Goal: Check status: Check status

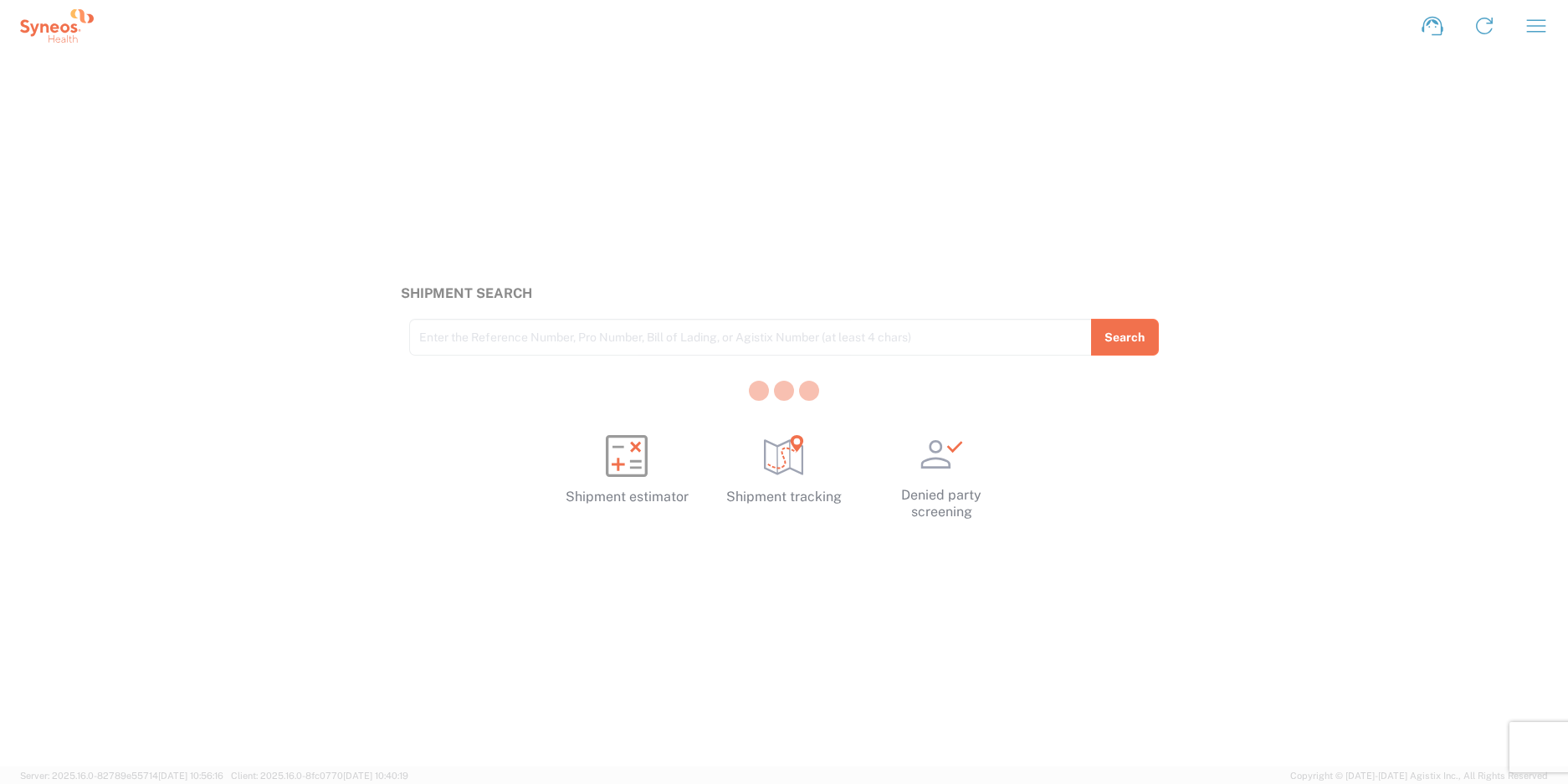
click at [483, 338] on div at bounding box center [784, 392] width 1568 height 784
click at [456, 335] on input "text" at bounding box center [751, 336] width 663 height 30
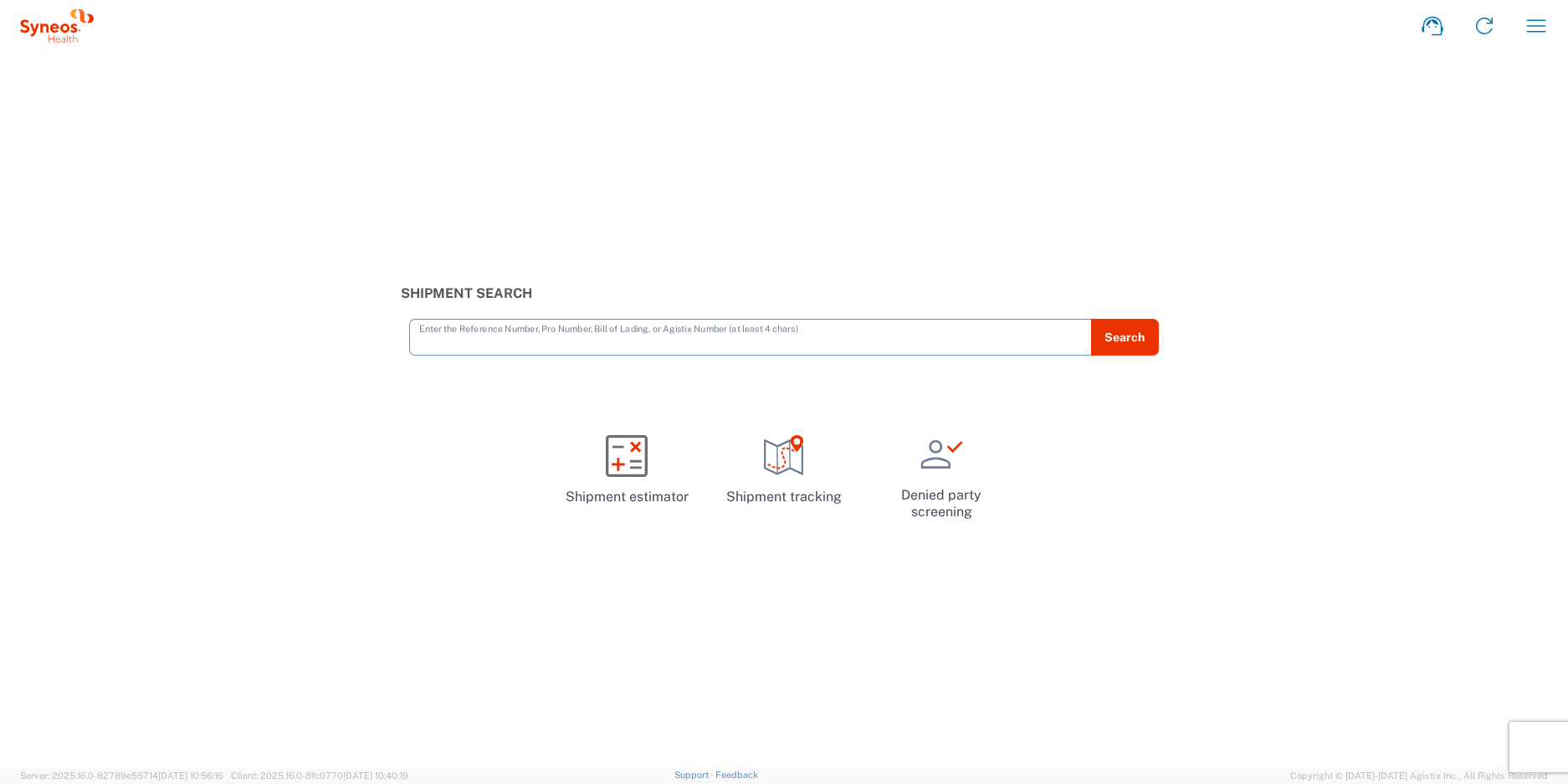
paste input "1ZK124810714413684"
type input "1ZK124810714413684"
click at [1121, 341] on button "Search" at bounding box center [1124, 337] width 69 height 37
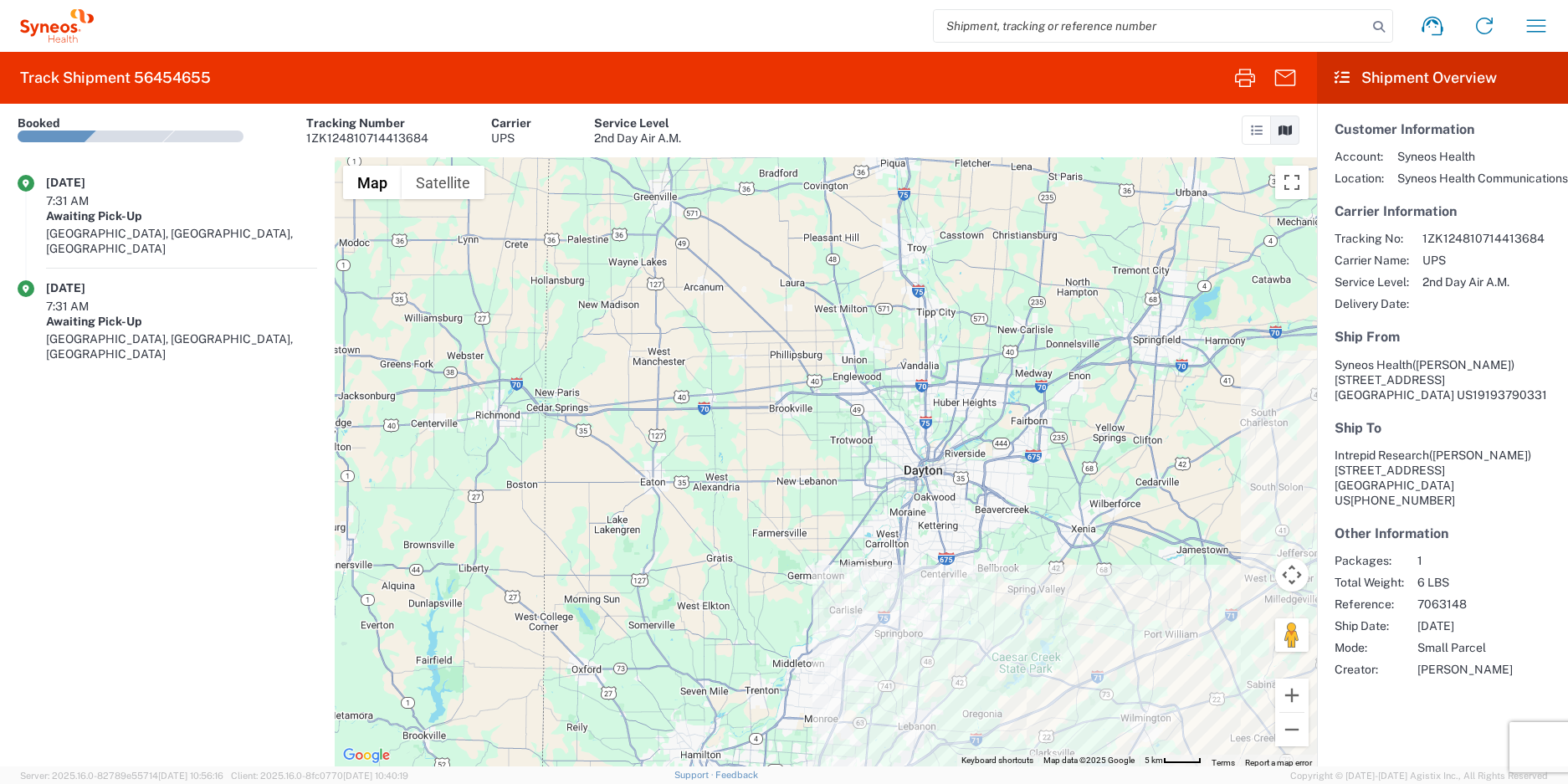
click at [1055, 34] on input "search" at bounding box center [1150, 26] width 434 height 32
paste input "1ZK124810710134493"
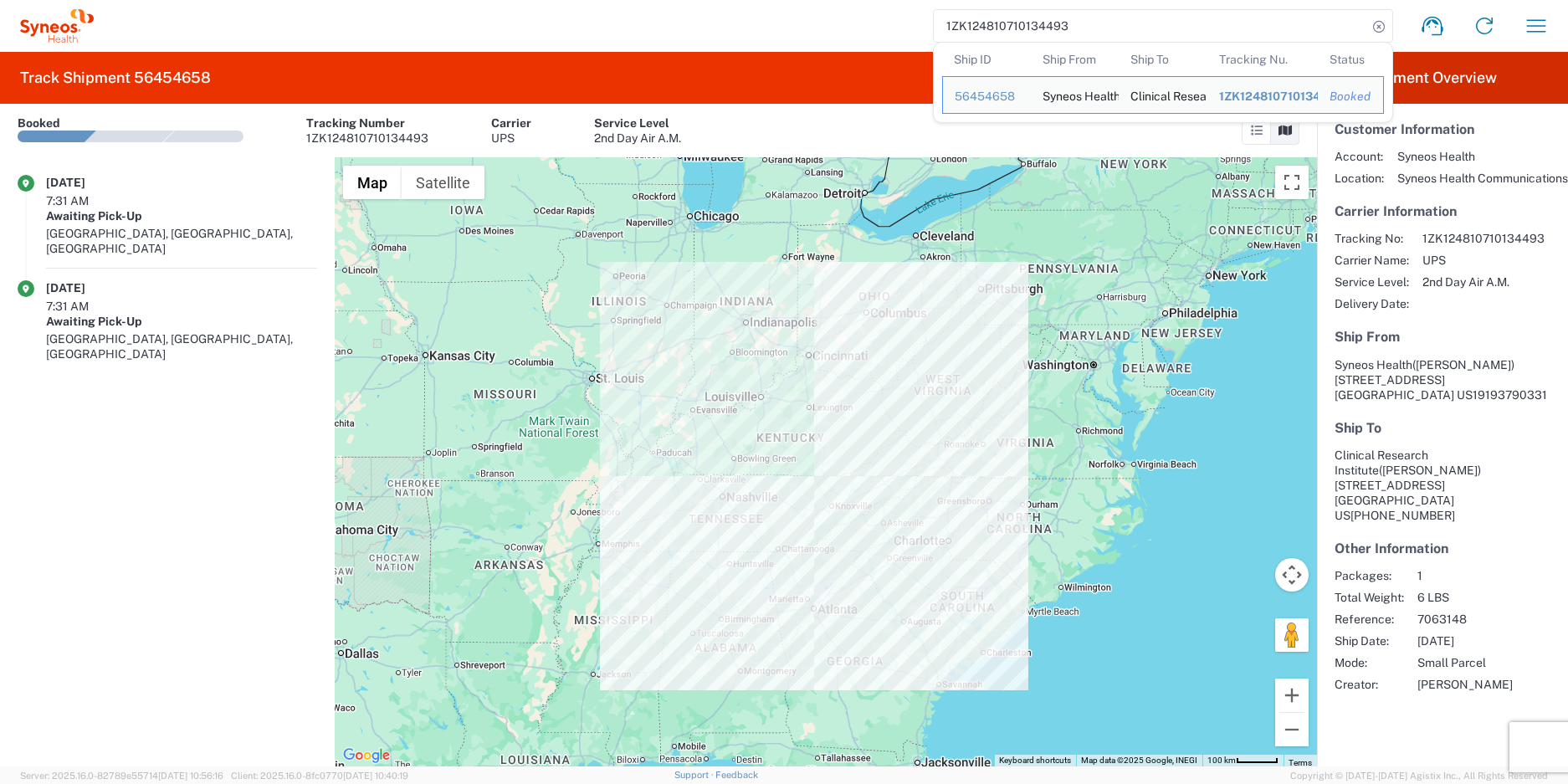
click at [1004, 25] on input "1ZK124810710134493" at bounding box center [1150, 26] width 434 height 32
click at [1022, 24] on input "1ZK124810710134493" at bounding box center [1150, 26] width 434 height 32
paste input "03821709"
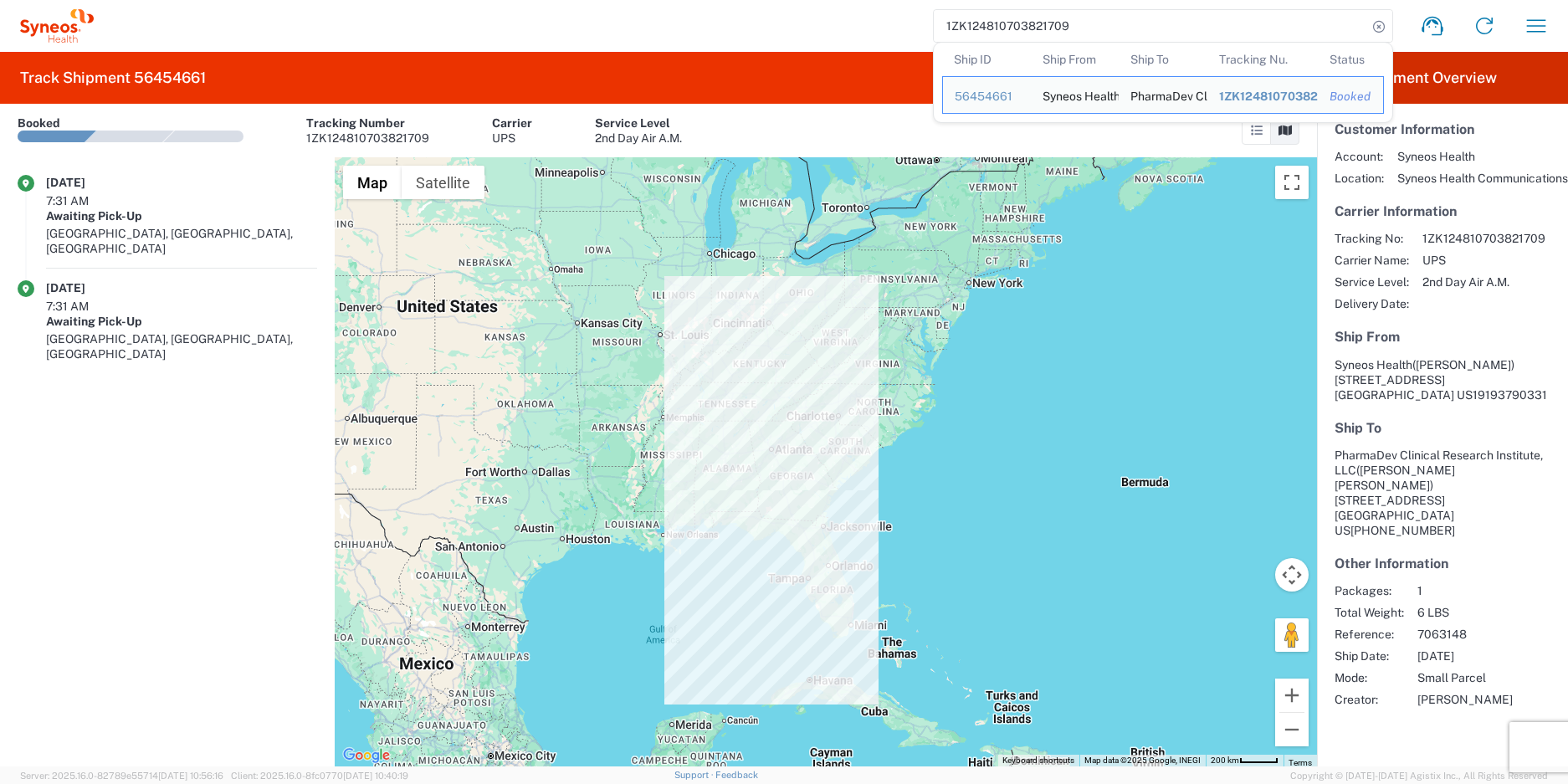
click at [1088, 30] on input "1ZK124810703821709" at bounding box center [1150, 26] width 434 height 32
paste input "22397302"
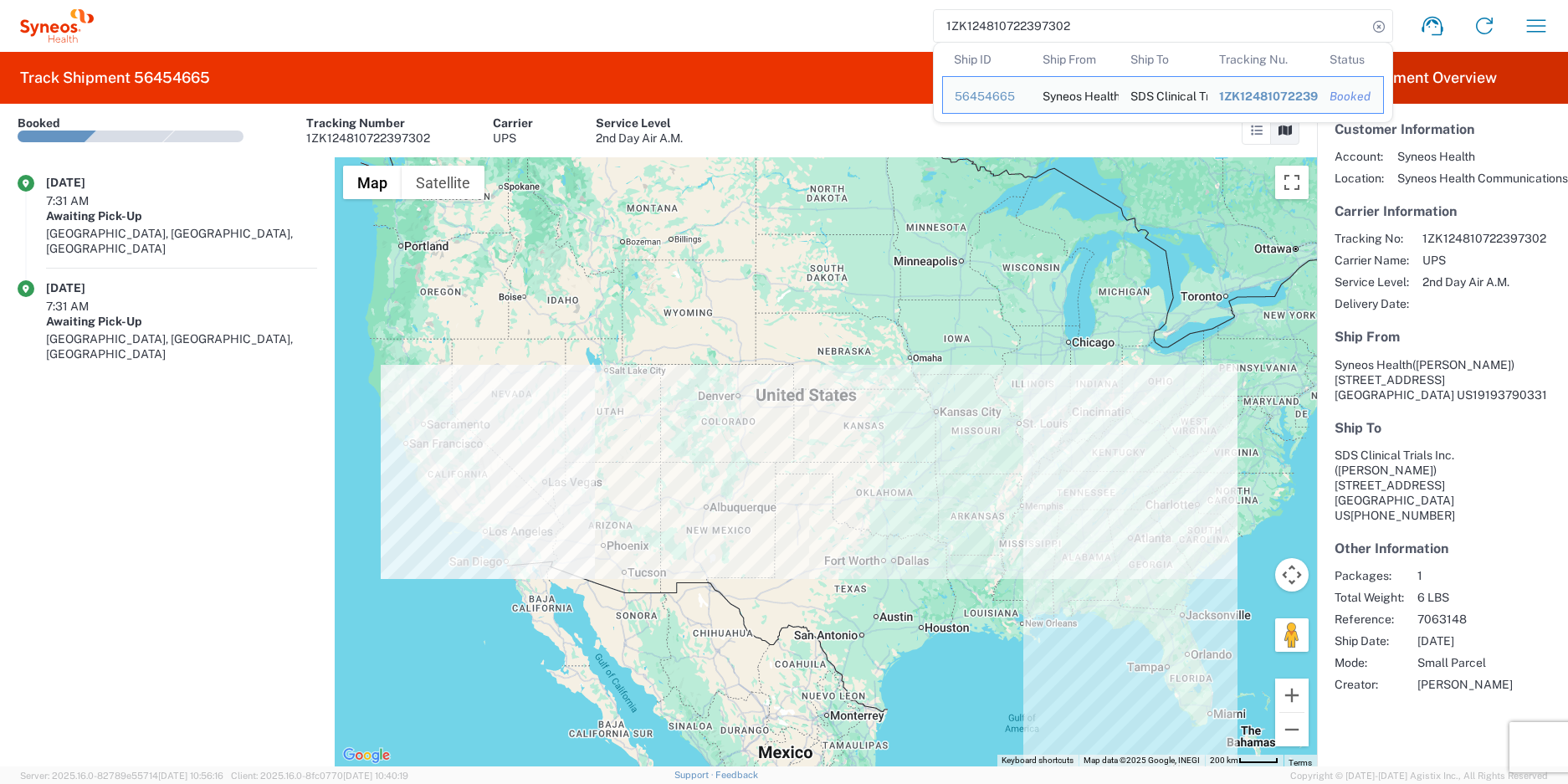
click at [1044, 32] on input "1ZK124810722397302" at bounding box center [1150, 26] width 434 height 32
paste input "0709131"
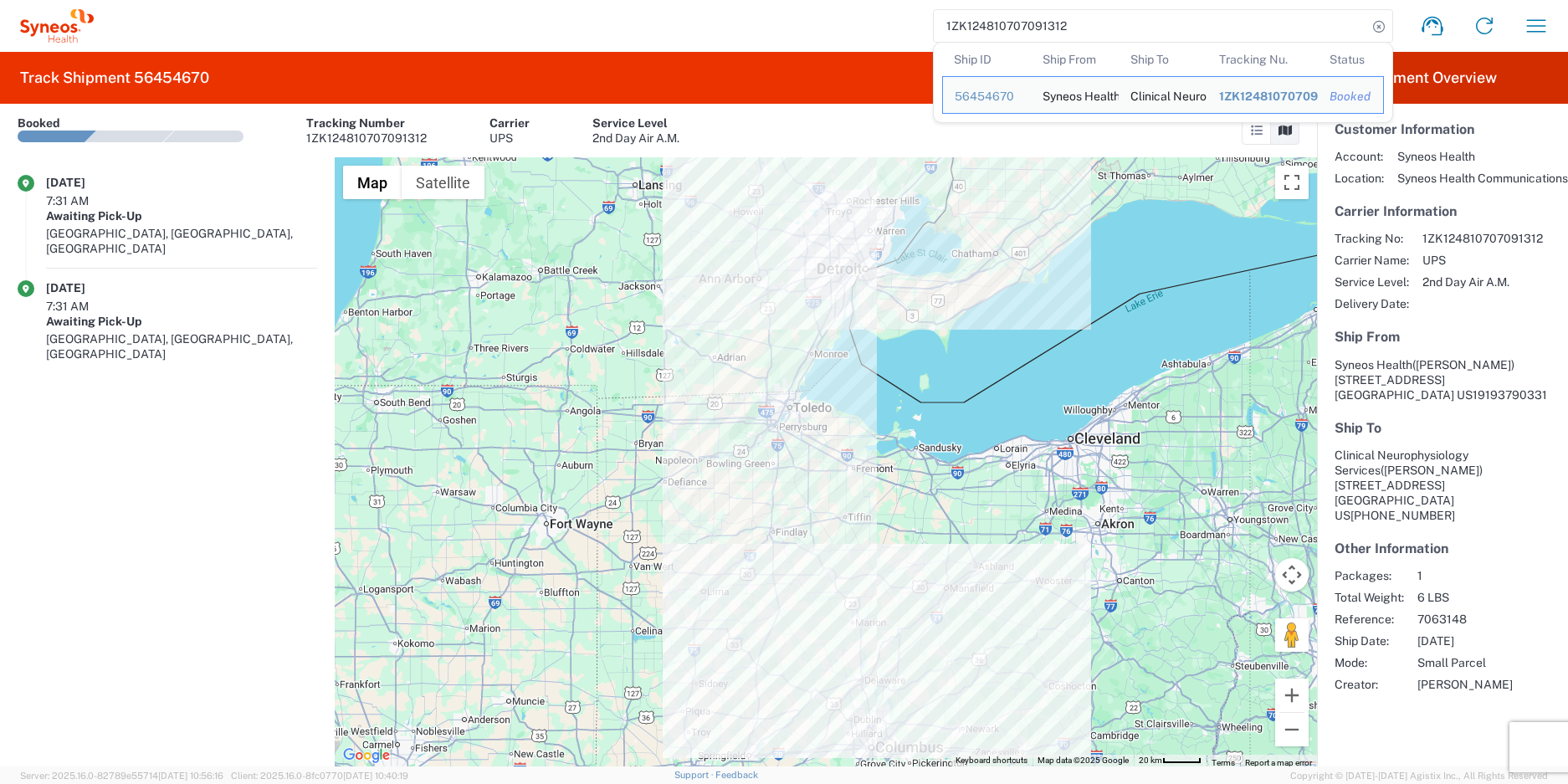
click at [1057, 32] on input "1ZK124810707091312" at bounding box center [1150, 26] width 434 height 32
paste input "2234346"
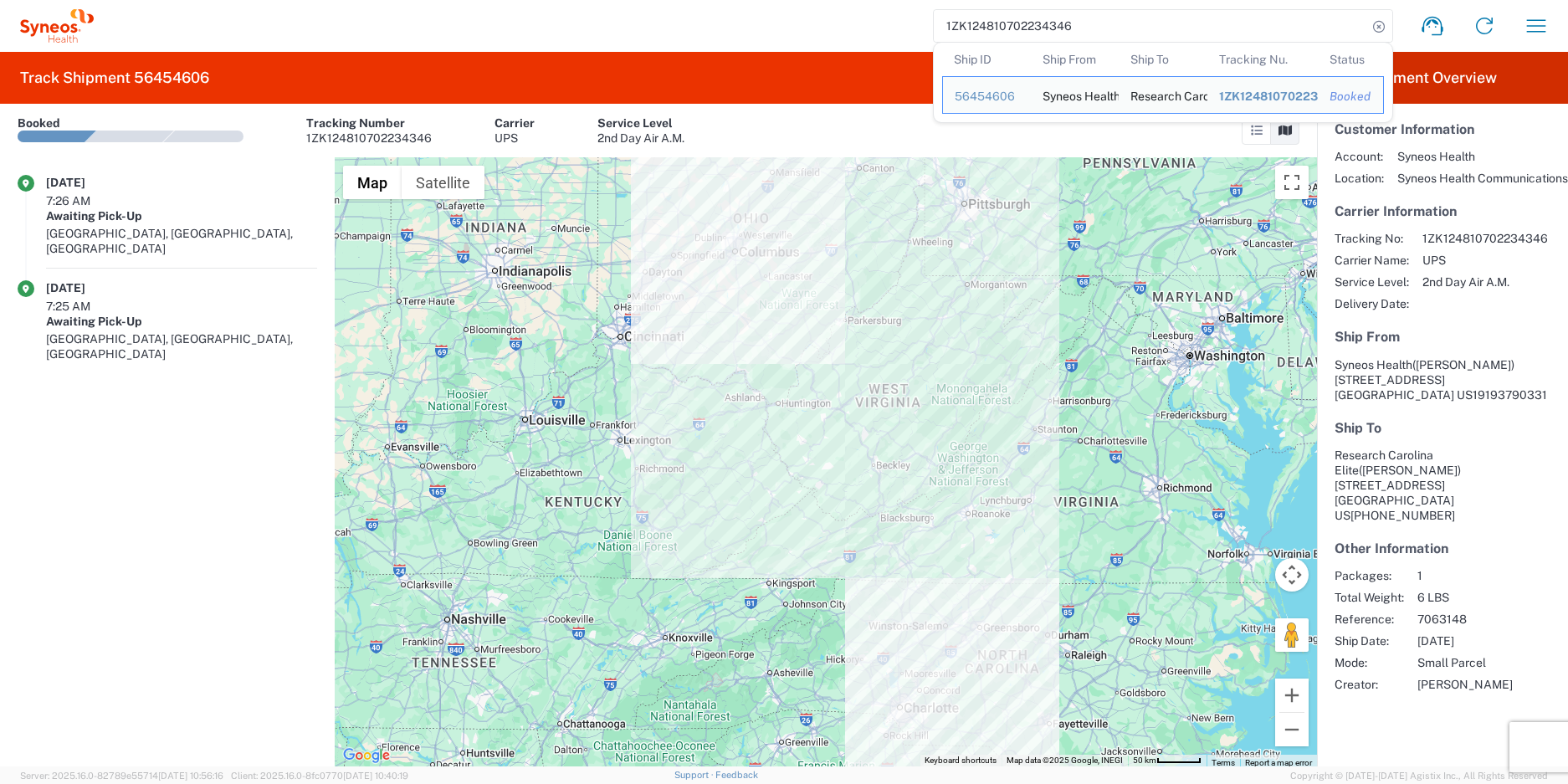
click at [1018, 19] on input "1ZK124810702234346" at bounding box center [1150, 26] width 434 height 32
paste input "1970555"
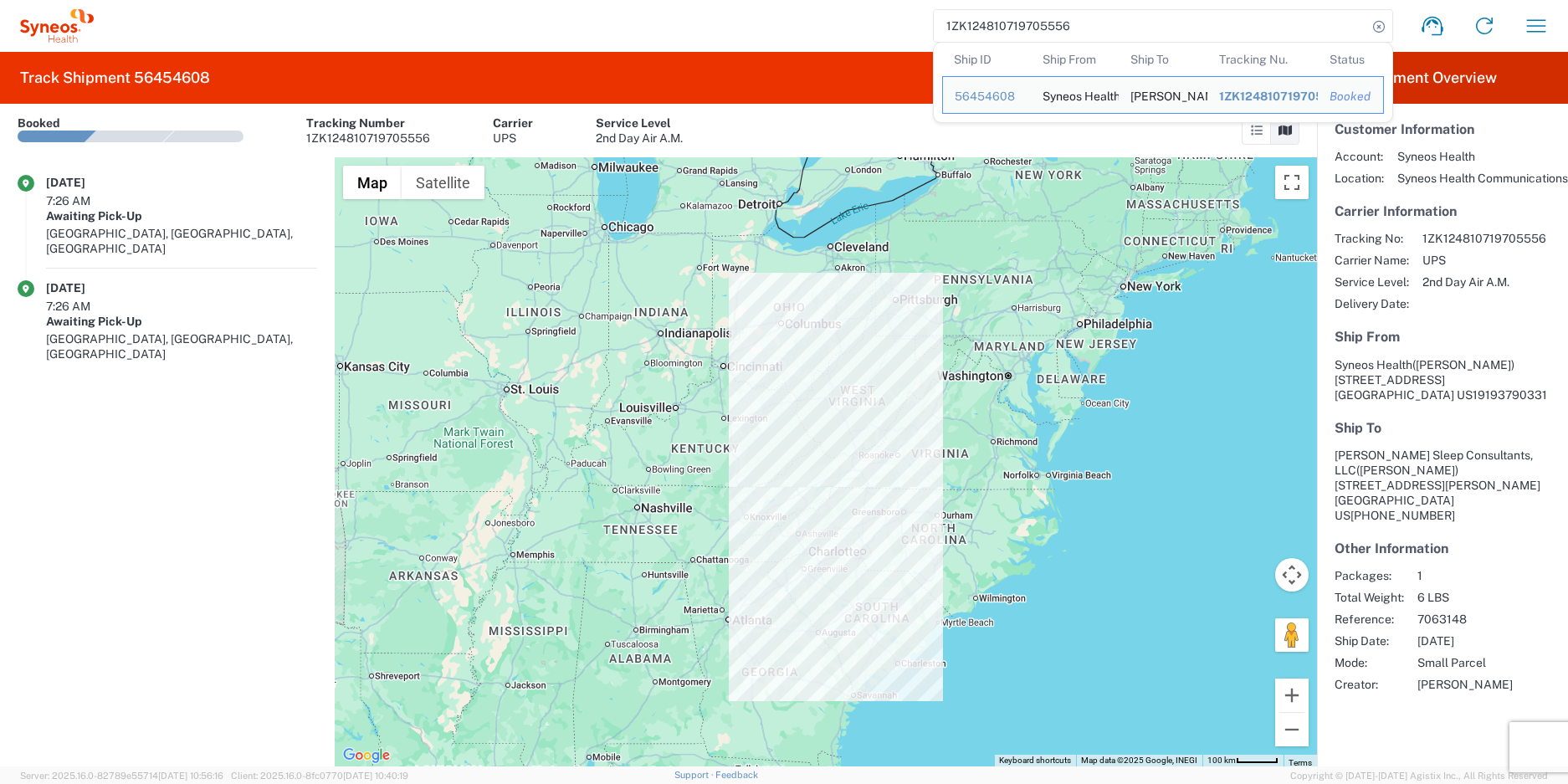
click at [1018, 22] on input "1ZK124810719705556" at bounding box center [1150, 26] width 434 height 32
paste input "21034035"
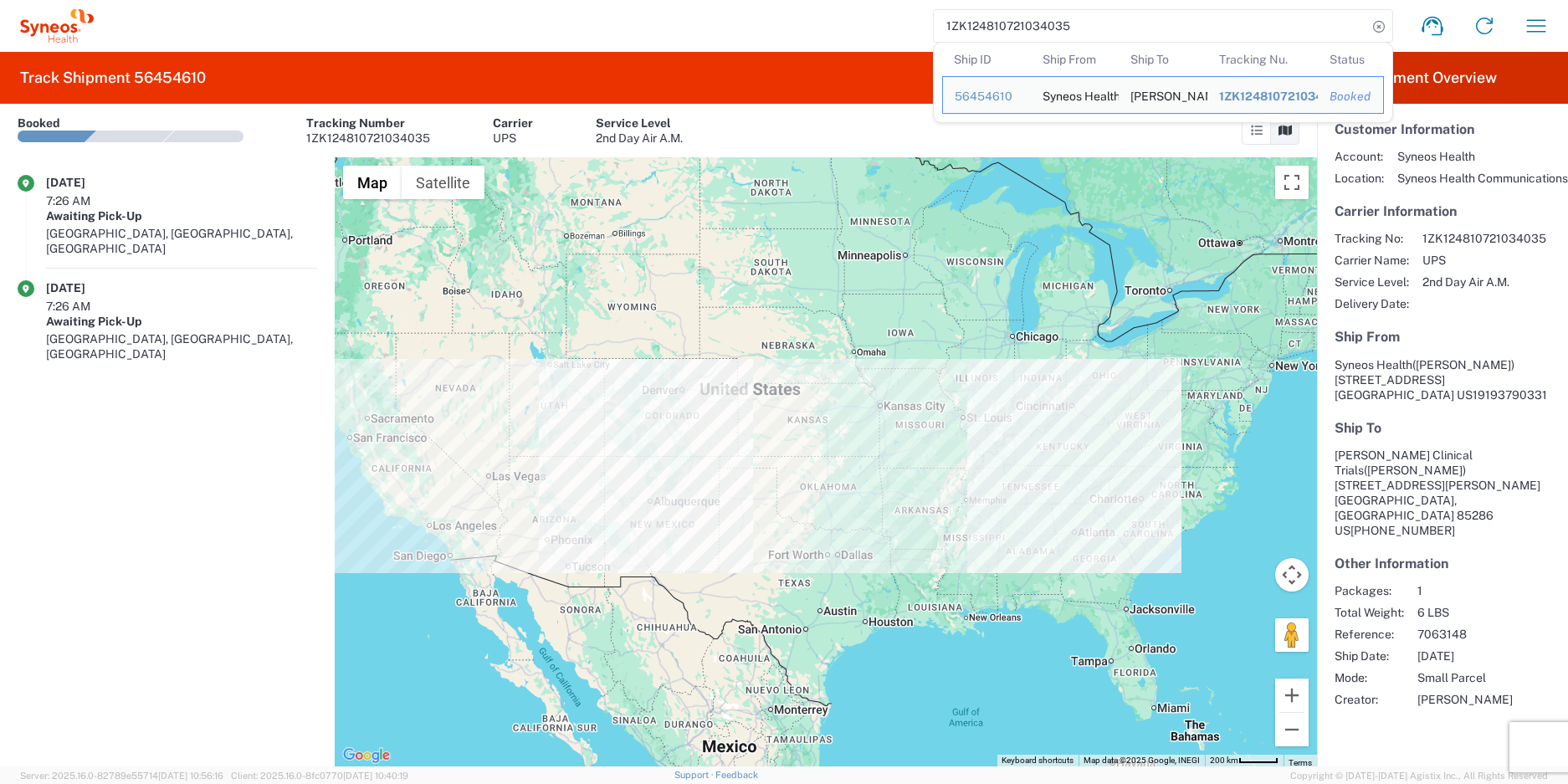
click at [1017, 35] on input "1ZK124810721034035" at bounding box center [1150, 26] width 434 height 32
paste input "5292642"
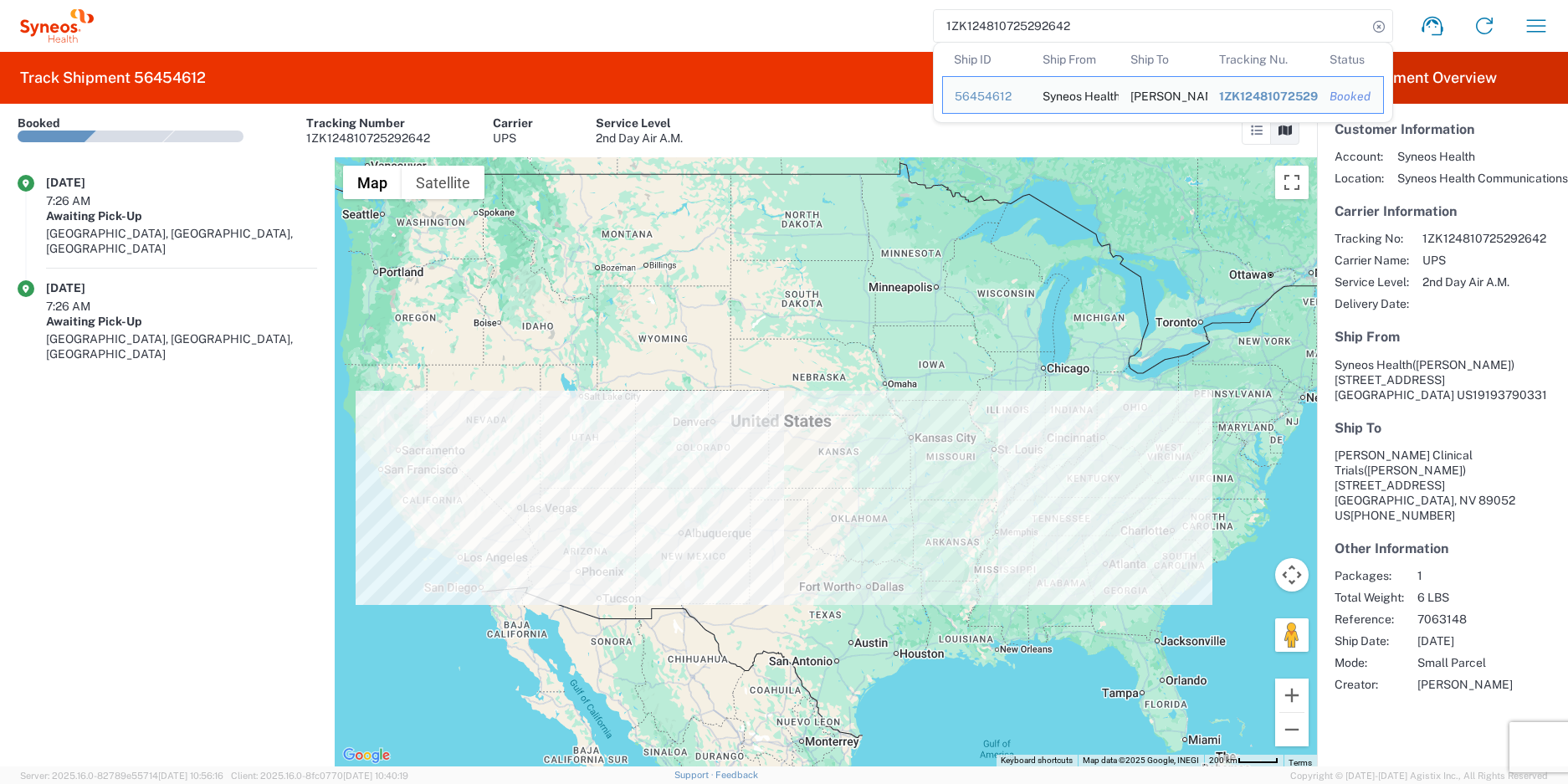
click at [948, 23] on input "1ZK124810725292642" at bounding box center [1150, 26] width 434 height 32
paste input "15719165"
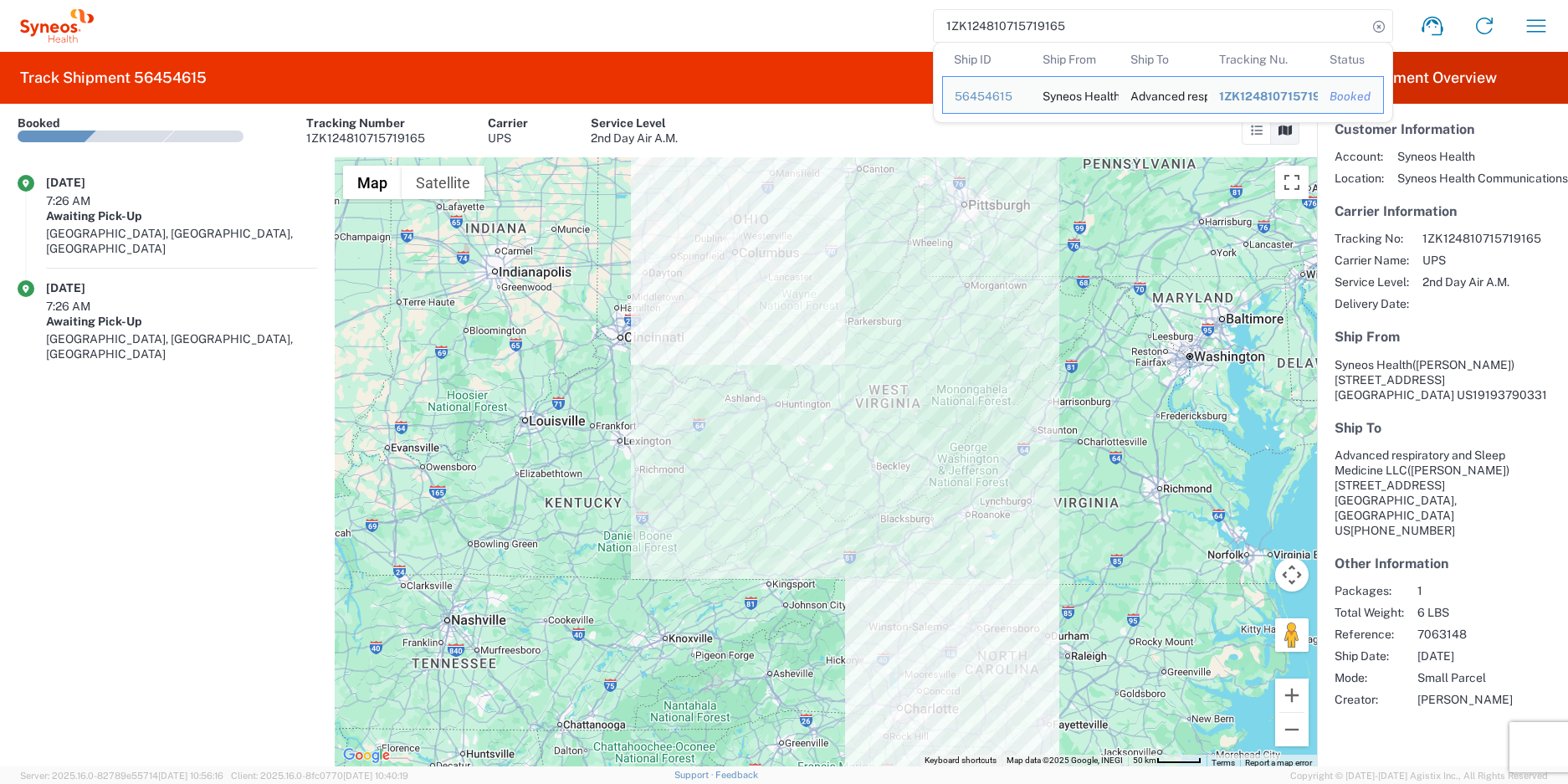
click at [1005, 27] on input "1ZK124810715719165" at bounding box center [1150, 26] width 434 height 32
paste input "25744252"
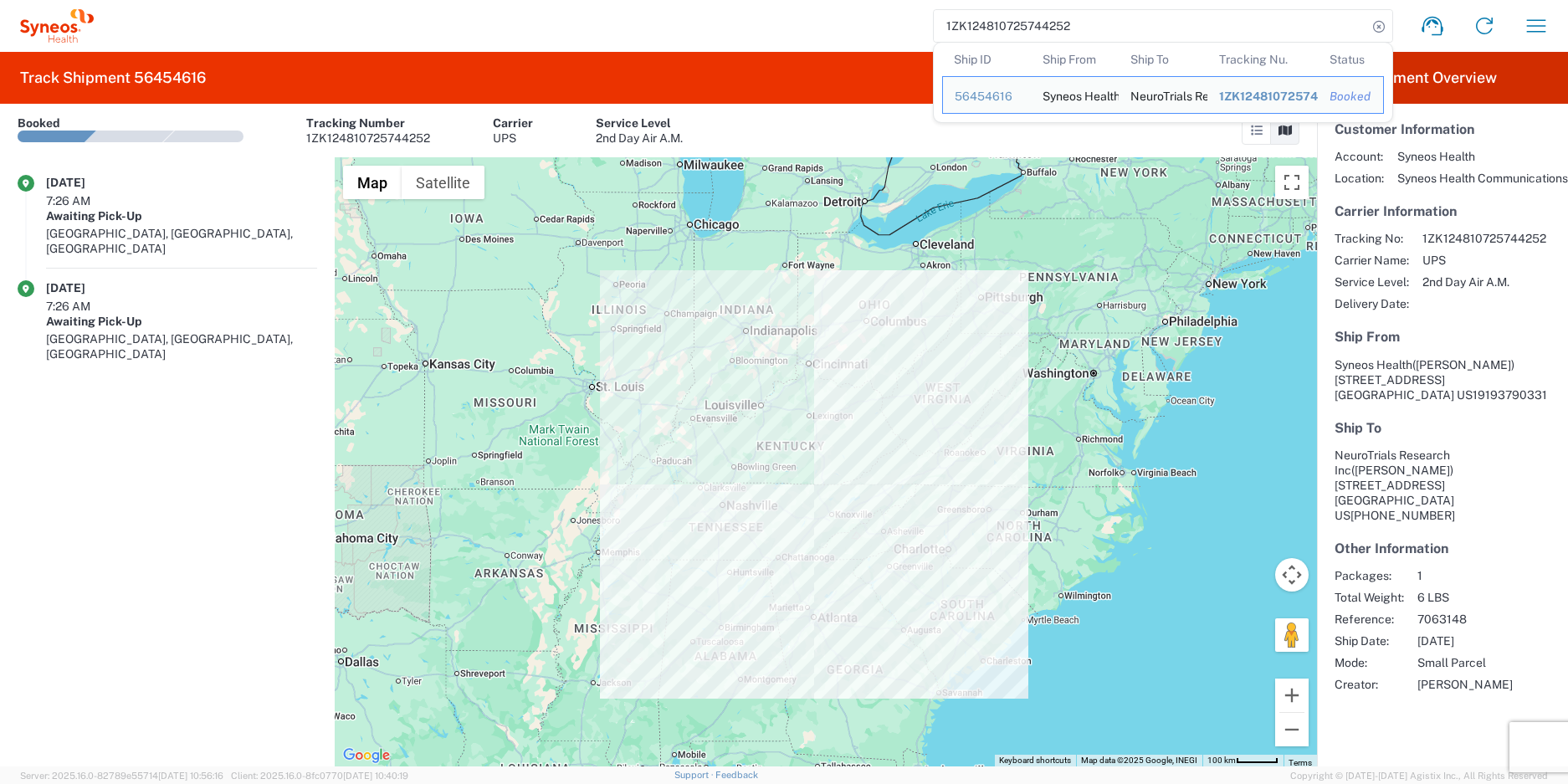
click at [1026, 25] on input "1ZK124810725744252" at bounding box center [1150, 26] width 434 height 32
paste input "11331170"
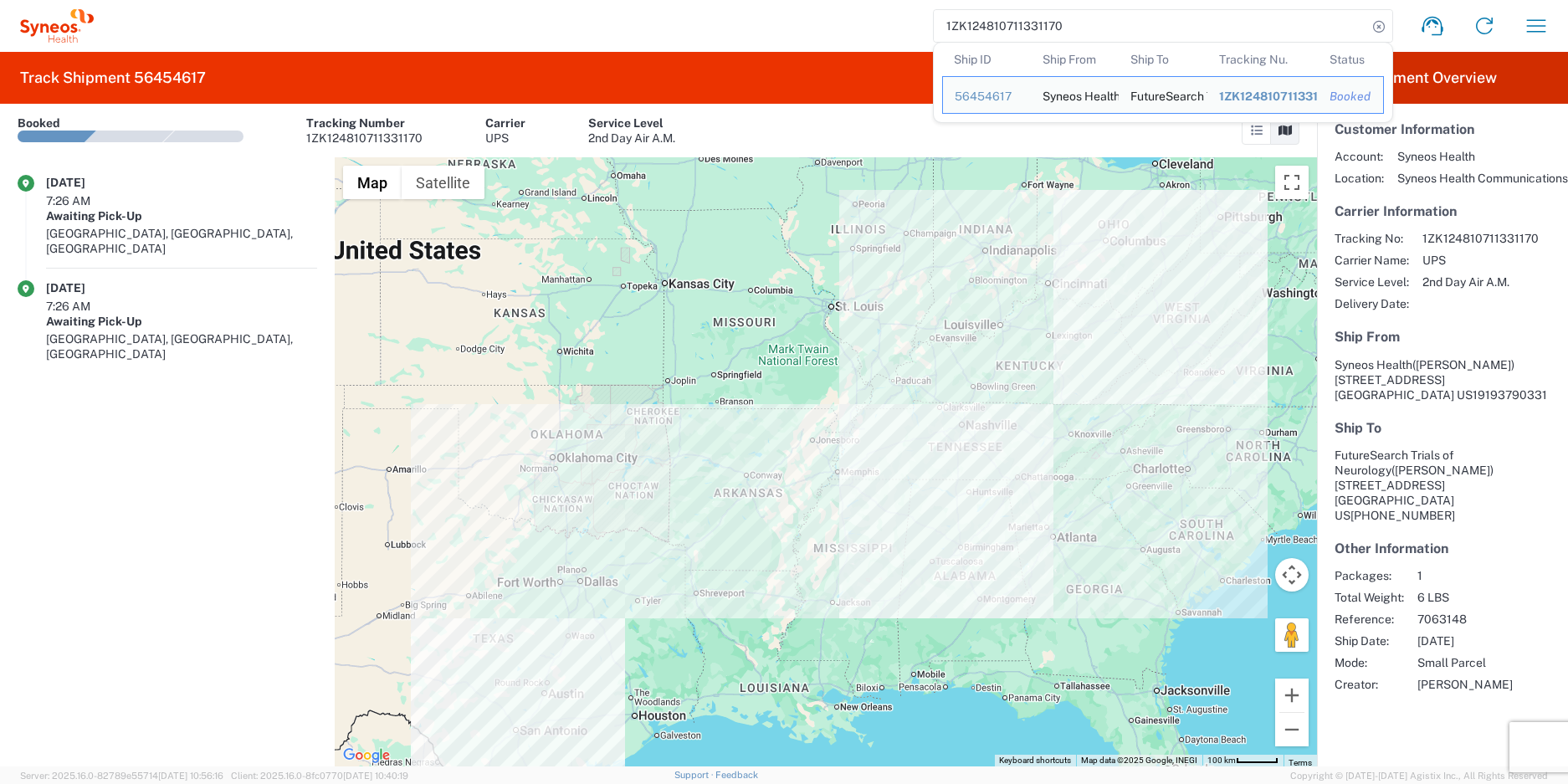
click at [992, 32] on input "1ZK124810711331170" at bounding box center [1150, 26] width 434 height 32
paste input "08237583"
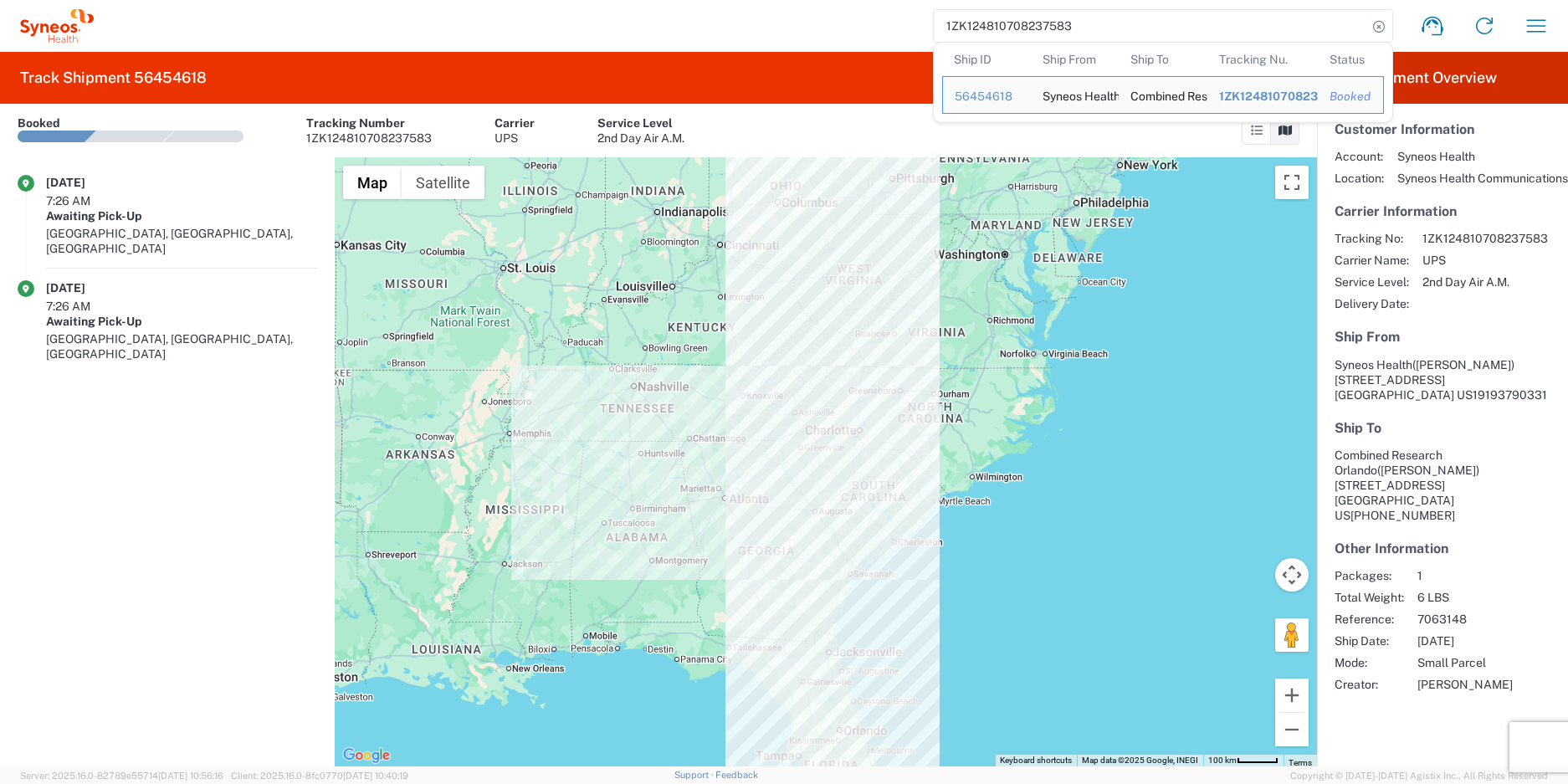
click at [990, 35] on input "1ZK124810708237583" at bounding box center [1150, 26] width 434 height 32
click at [990, 35] on input "1ZK124810708237583" at bounding box center [1150, 26] width 434 height 32
paste input "10374395"
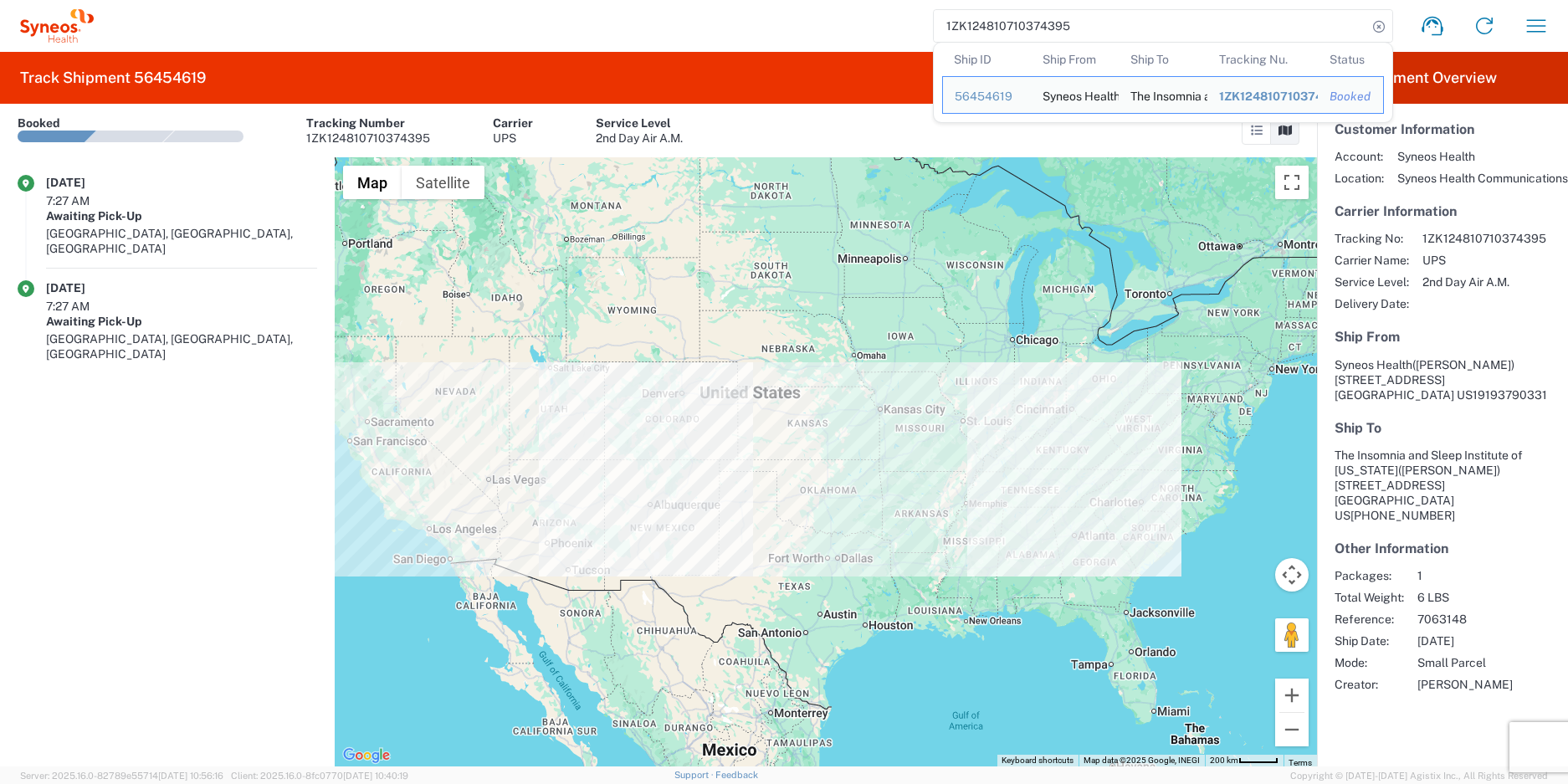
drag, startPoint x: 999, startPoint y: 16, endPoint x: 997, endPoint y: 25, distance: 9.2
click at [999, 16] on input "1ZK124810710374395" at bounding box center [1150, 26] width 434 height 32
click at [997, 25] on input "1ZK124810710374395" at bounding box center [1150, 26] width 434 height 32
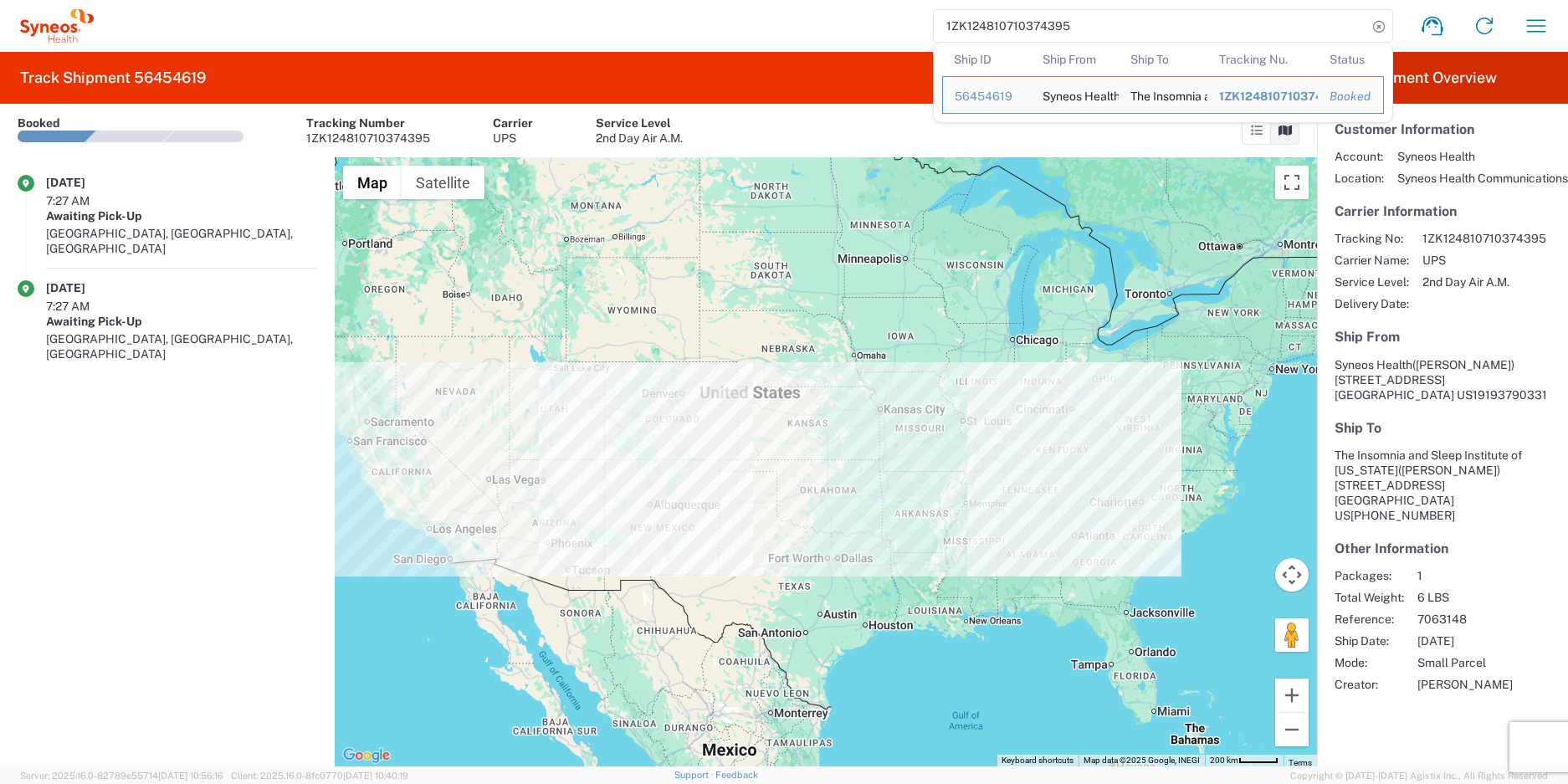
paste input "09517608"
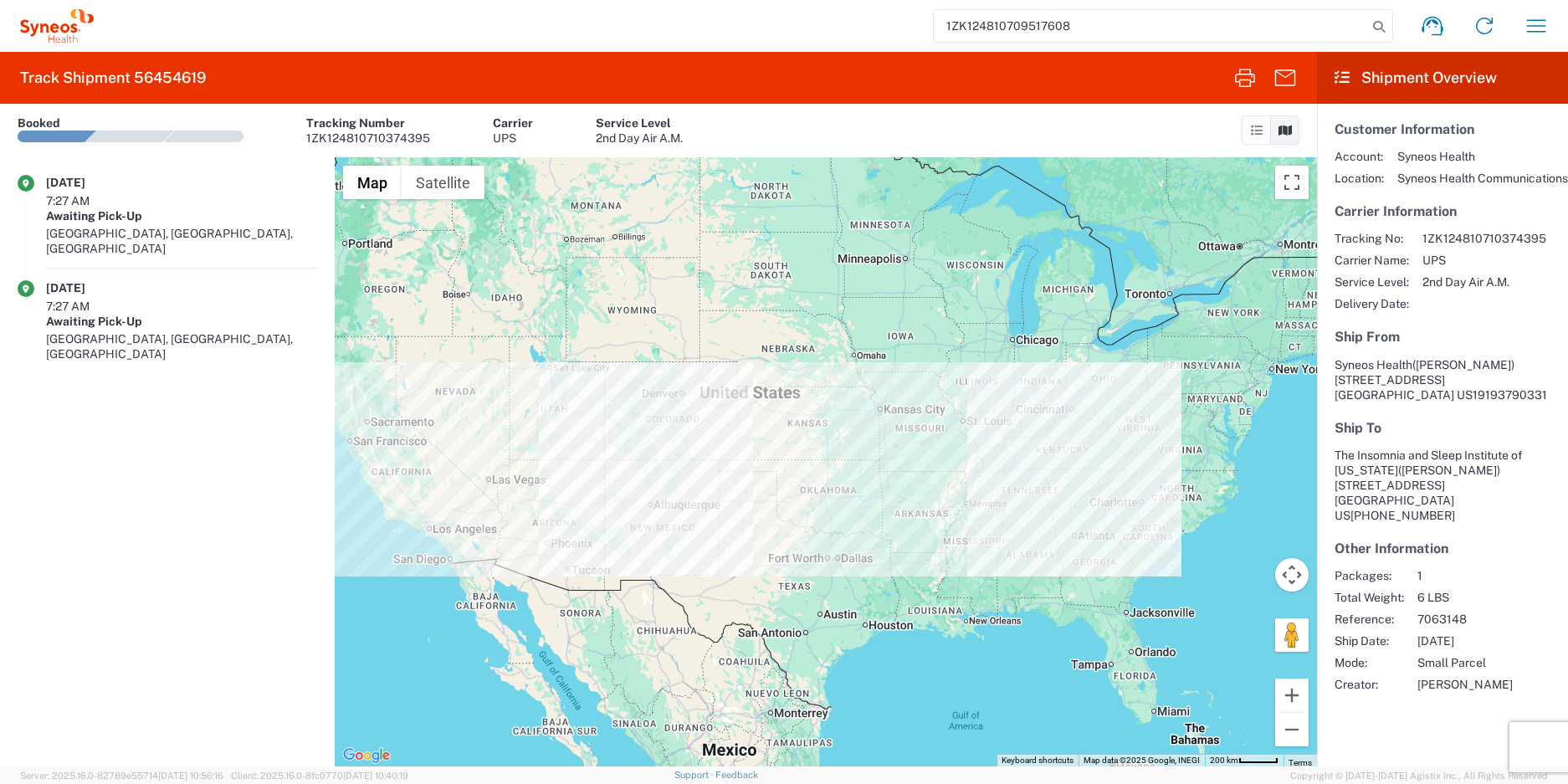
type input "1ZK124810709517608"
